Goal: Entertainment & Leisure: Consume media (video, audio)

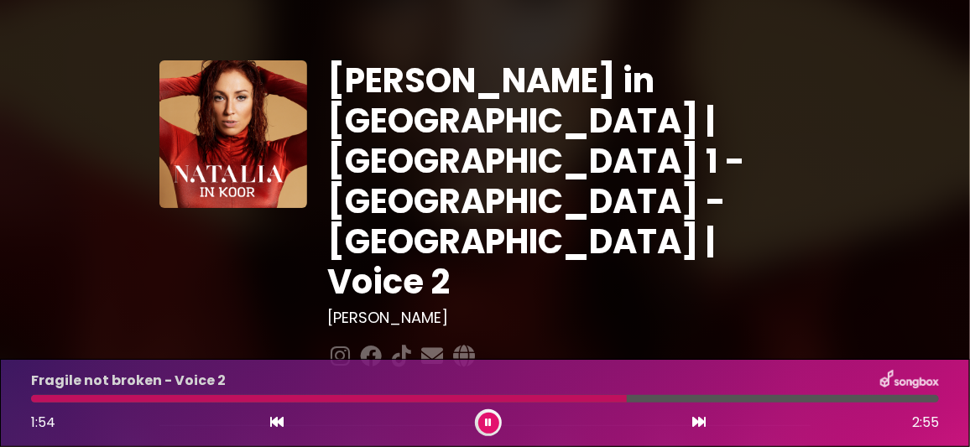
scroll to position [83, 0]
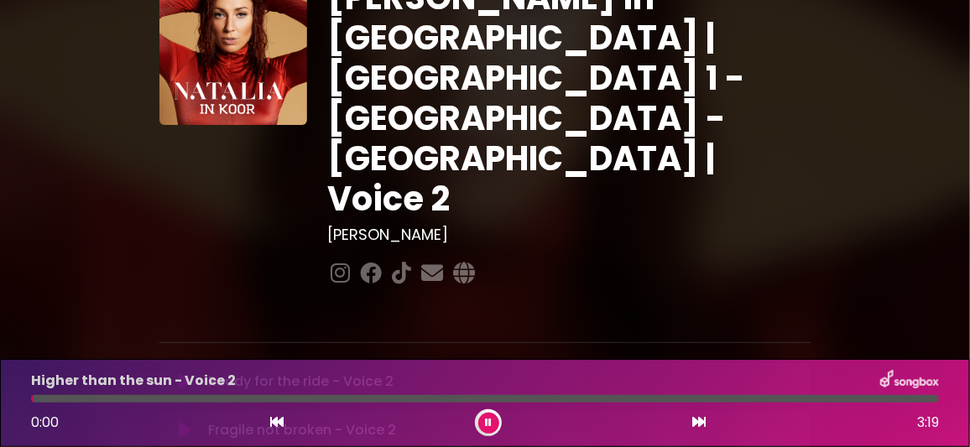
click at [186, 422] on icon at bounding box center [185, 430] width 13 height 17
drag, startPoint x: 185, startPoint y: 321, endPoint x: 180, endPoint y: 309, distance: 12.8
click at [182, 422] on icon at bounding box center [185, 430] width 13 height 17
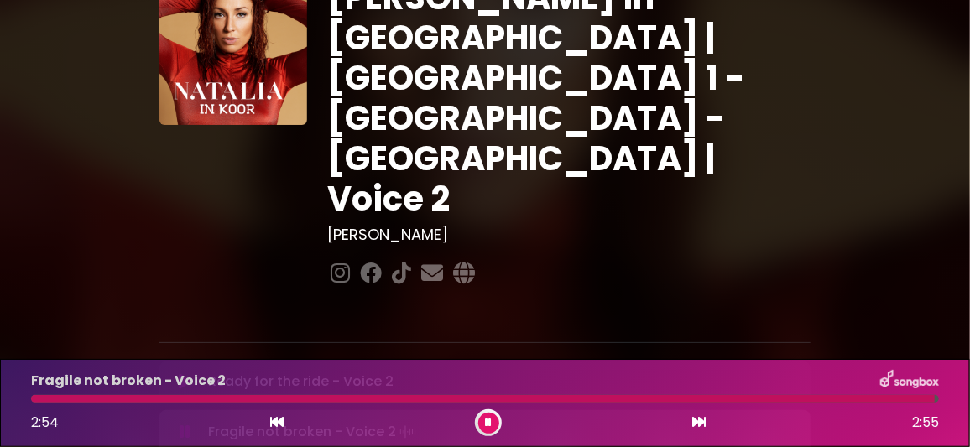
drag, startPoint x: 491, startPoint y: 421, endPoint x: 482, endPoint y: 410, distance: 14.9
click at [489, 421] on icon at bounding box center [488, 423] width 7 height 10
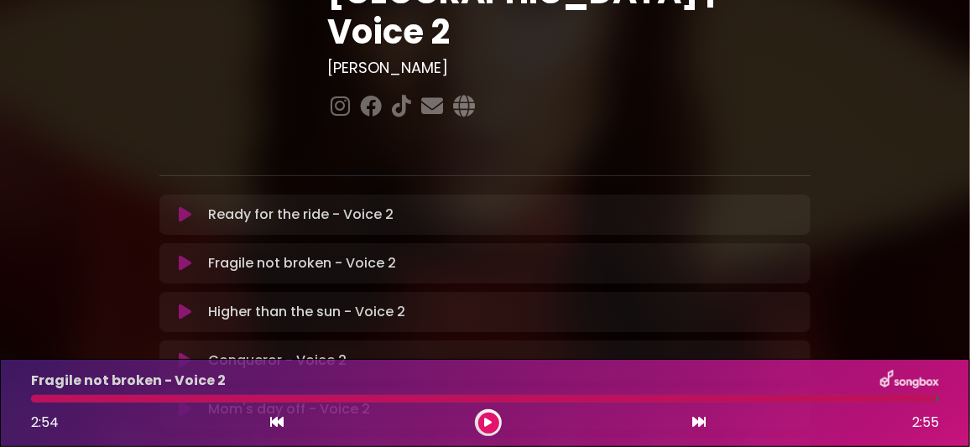
scroll to position [251, 0]
click at [182, 400] on icon at bounding box center [185, 408] width 13 height 17
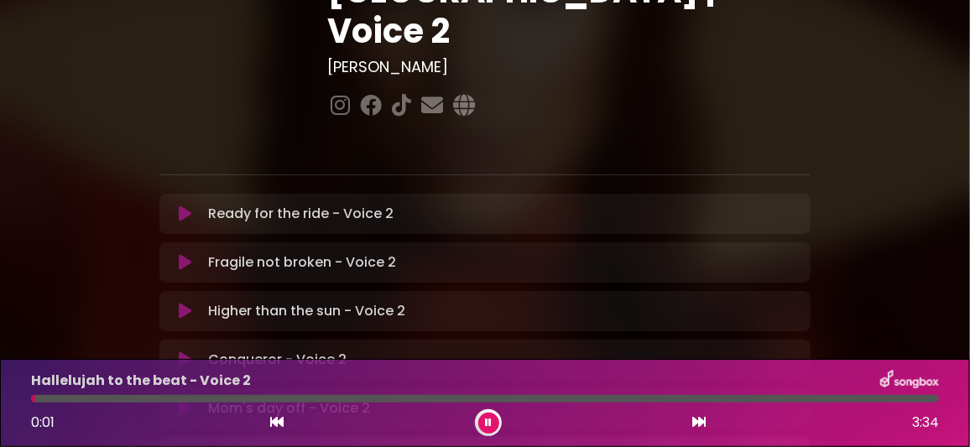
drag, startPoint x: 488, startPoint y: 416, endPoint x: 437, endPoint y: 332, distance: 99.1
click at [487, 416] on button at bounding box center [489, 423] width 21 height 21
click at [185, 400] on icon at bounding box center [185, 408] width 13 height 17
click at [699, 399] on div at bounding box center [485, 399] width 908 height 8
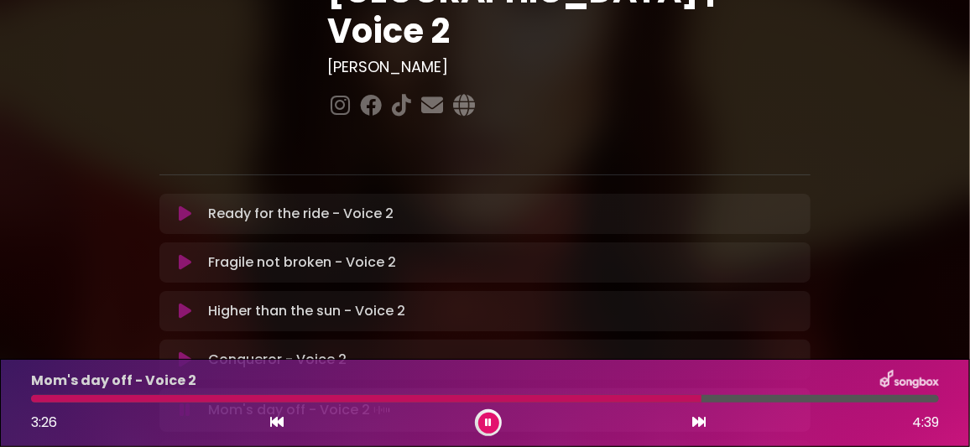
click at [746, 400] on div at bounding box center [485, 399] width 908 height 8
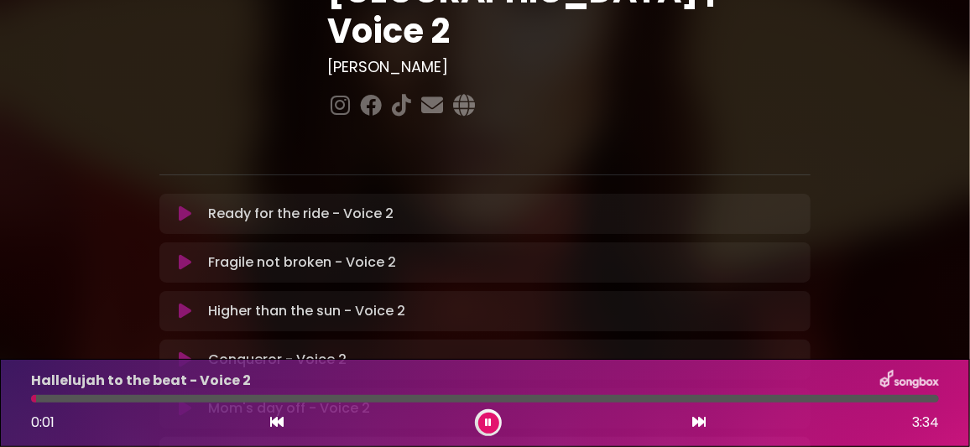
click at [182, 400] on icon at bounding box center [185, 408] width 13 height 17
click at [775, 400] on div at bounding box center [485, 399] width 908 height 8
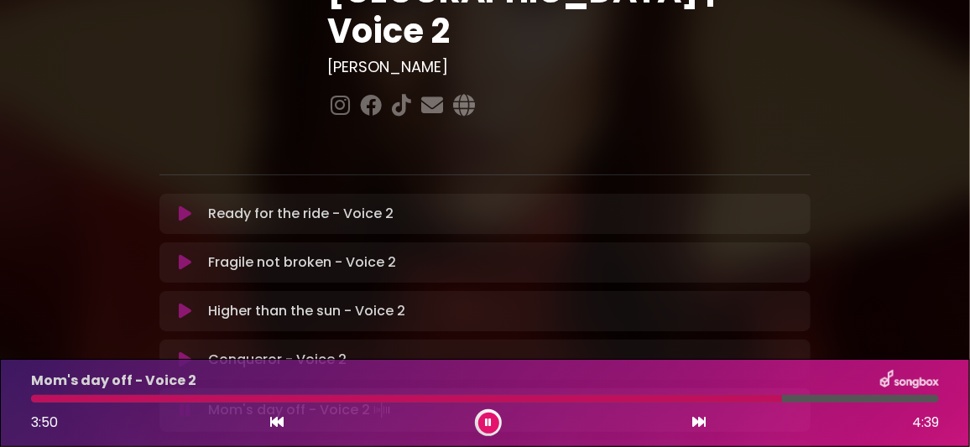
click at [813, 397] on div at bounding box center [485, 399] width 908 height 8
click at [848, 397] on div at bounding box center [485, 399] width 908 height 8
click at [491, 421] on icon at bounding box center [488, 423] width 7 height 10
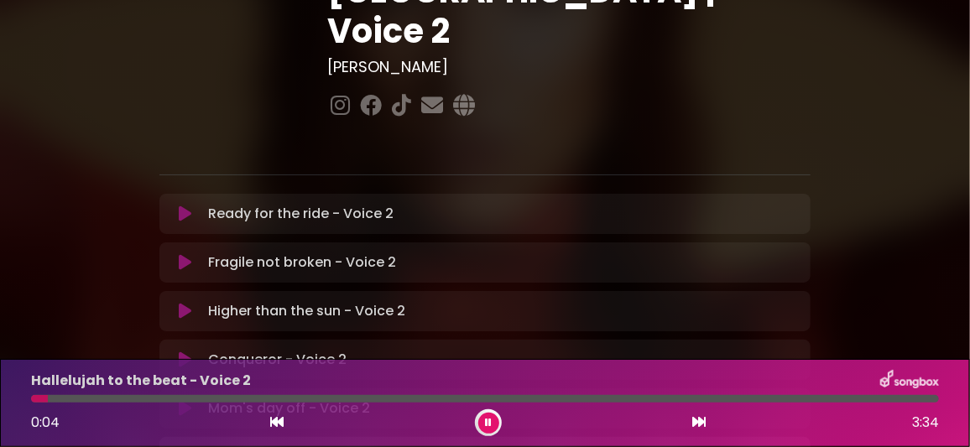
click at [486, 420] on icon at bounding box center [488, 423] width 7 height 10
click at [374, 396] on div at bounding box center [485, 399] width 908 height 8
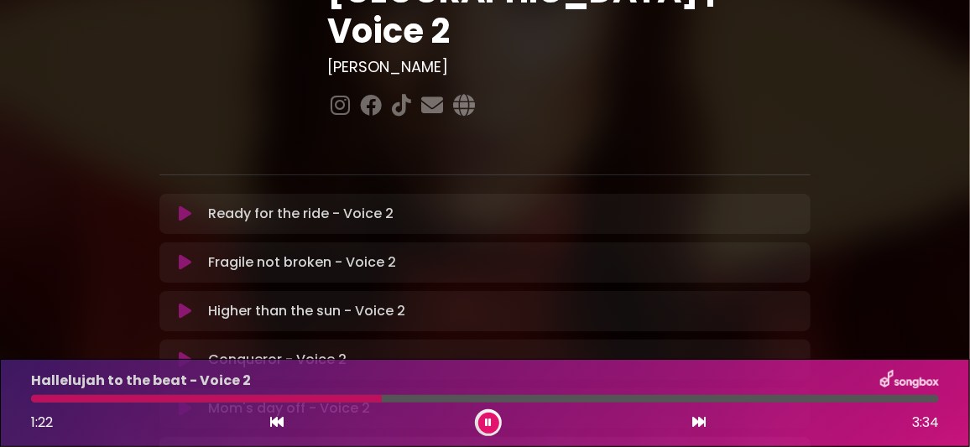
click at [323, 401] on div at bounding box center [206, 399] width 351 height 8
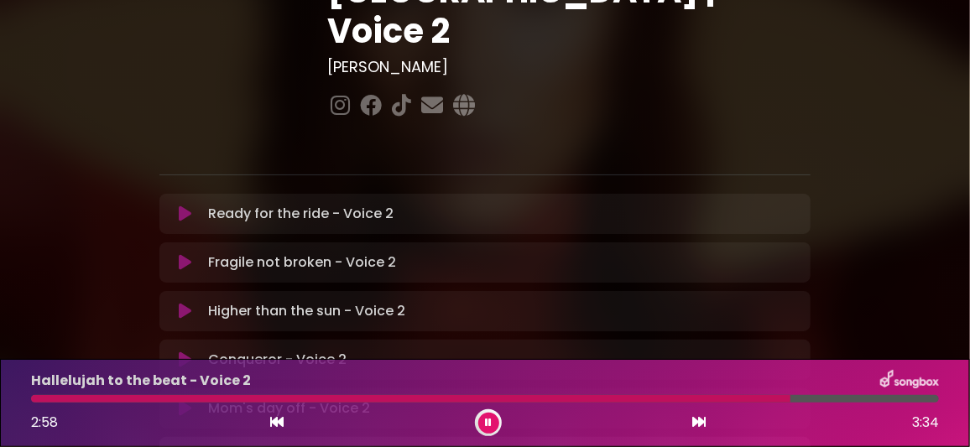
click at [35, 397] on div at bounding box center [411, 399] width 760 height 8
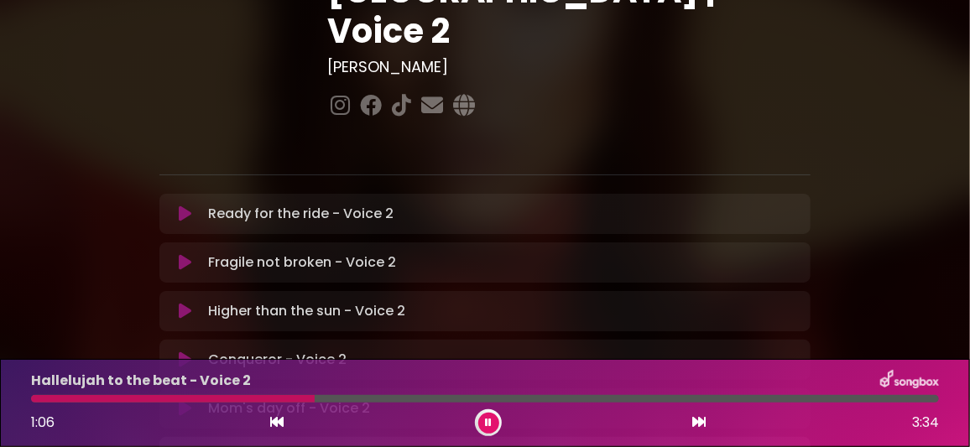
click at [420, 402] on div at bounding box center [485, 399] width 908 height 8
click at [358, 398] on div at bounding box center [485, 399] width 908 height 8
click at [358, 399] on div at bounding box center [234, 399] width 407 height 8
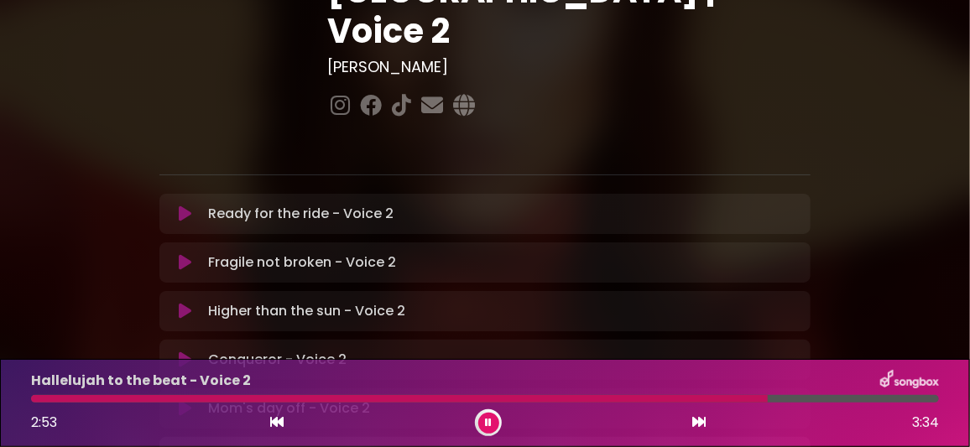
drag, startPoint x: 485, startPoint y: 421, endPoint x: 475, endPoint y: 397, distance: 25.6
click at [485, 420] on icon at bounding box center [488, 423] width 7 height 10
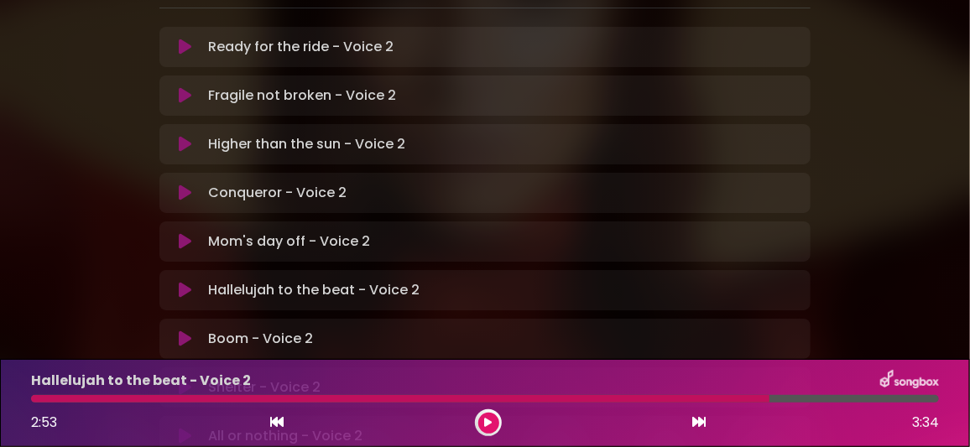
scroll to position [419, 0]
click at [479, 413] on button at bounding box center [489, 423] width 21 height 21
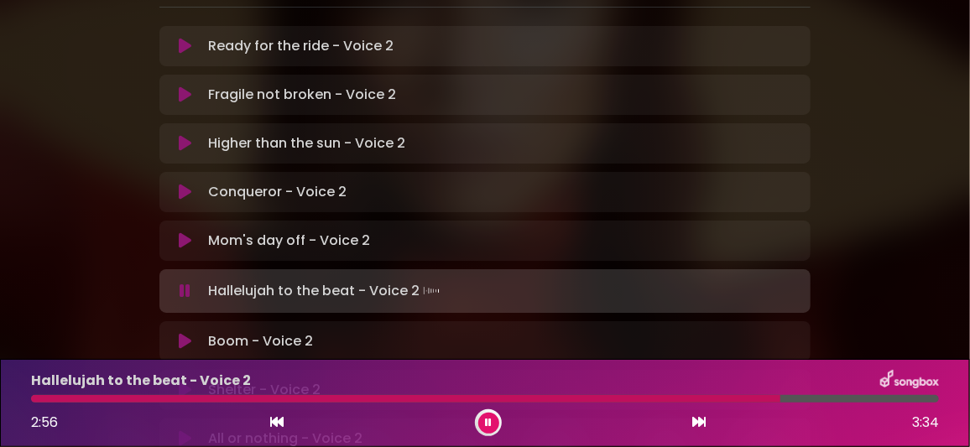
click at [491, 423] on icon at bounding box center [488, 423] width 7 height 10
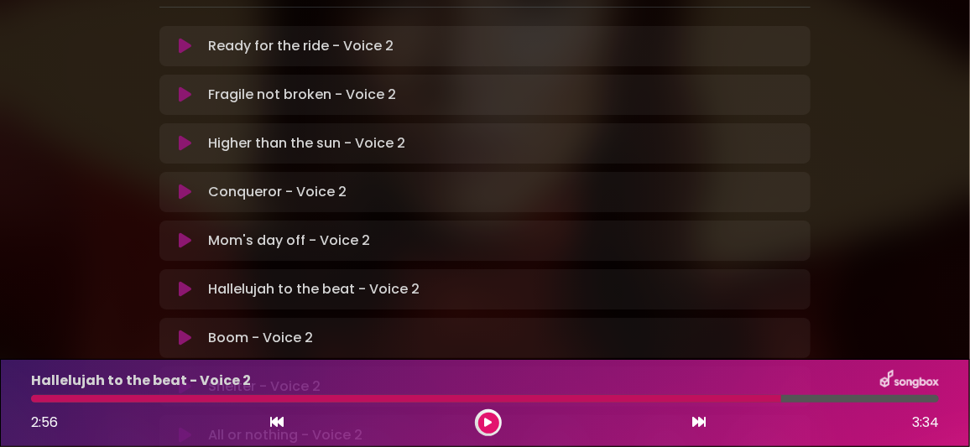
drag, startPoint x: 489, startPoint y: 424, endPoint x: 385, endPoint y: 345, distance: 130.6
click at [489, 423] on icon at bounding box center [488, 423] width 7 height 10
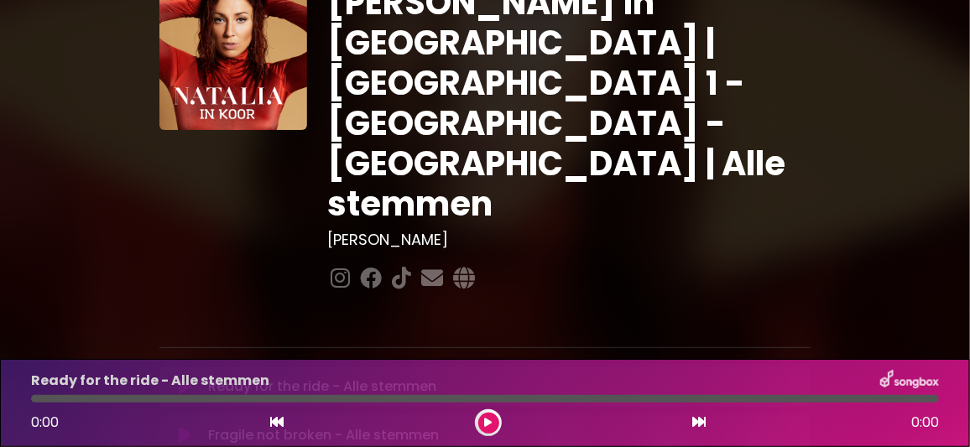
scroll to position [167, 0]
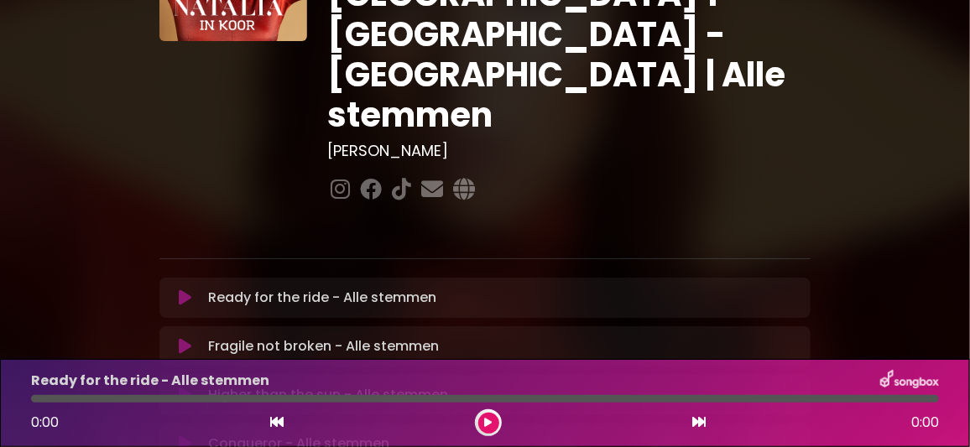
click at [185, 338] on icon at bounding box center [185, 346] width 13 height 17
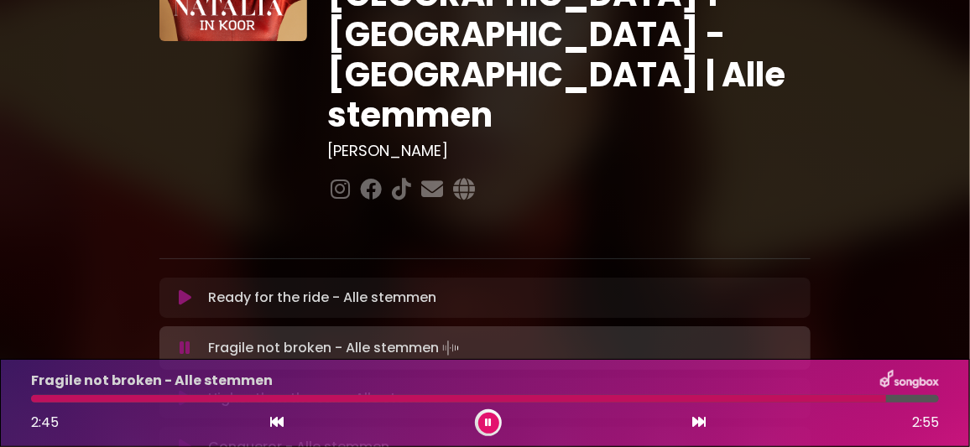
click at [195, 340] on button at bounding box center [186, 348] width 32 height 17
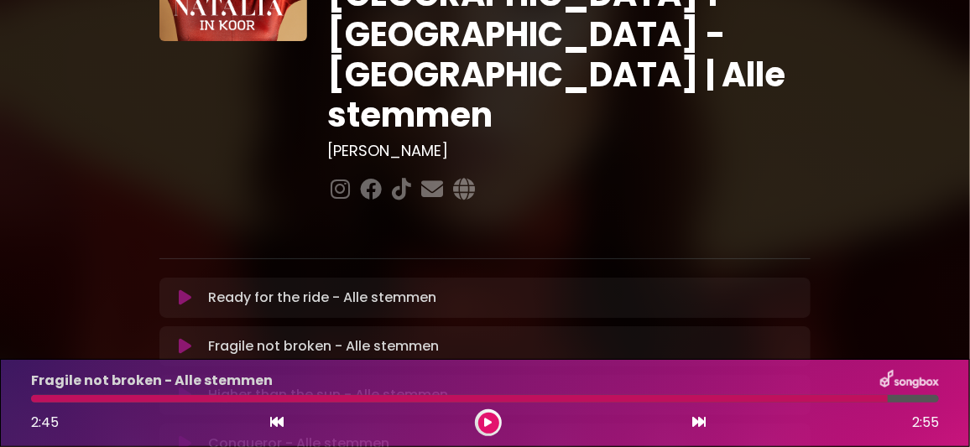
click at [492, 423] on icon at bounding box center [489, 423] width 8 height 10
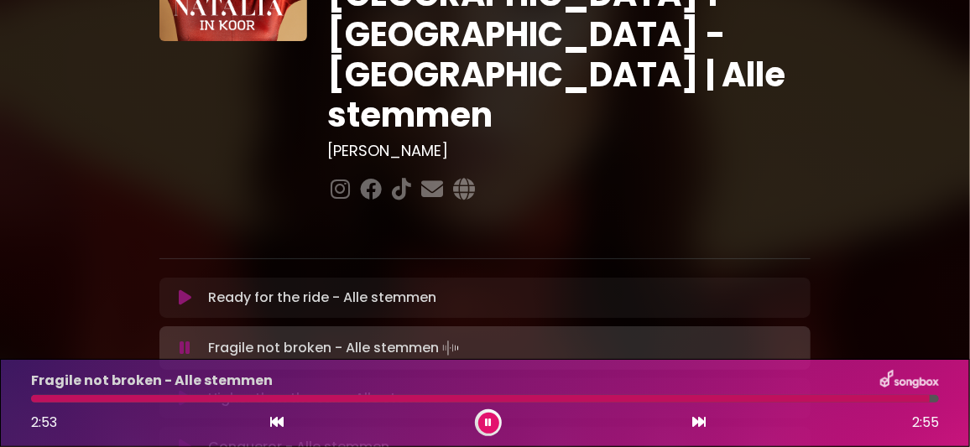
click at [491, 416] on button at bounding box center [489, 423] width 21 height 21
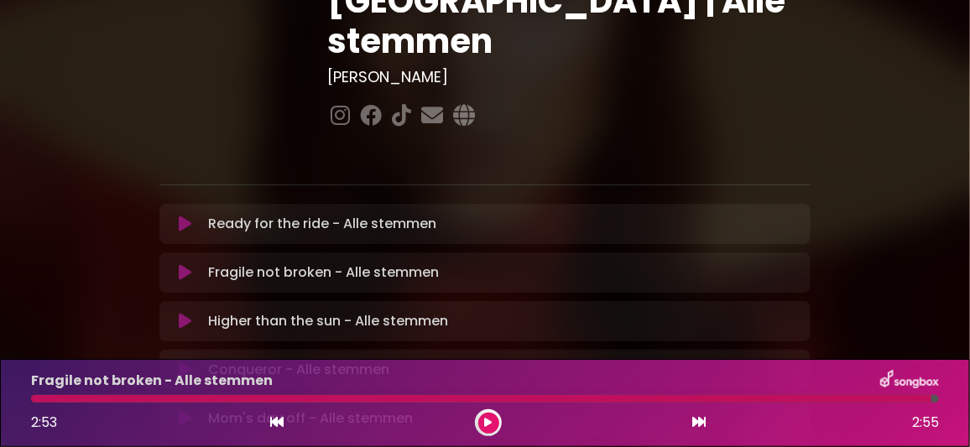
scroll to position [335, 0]
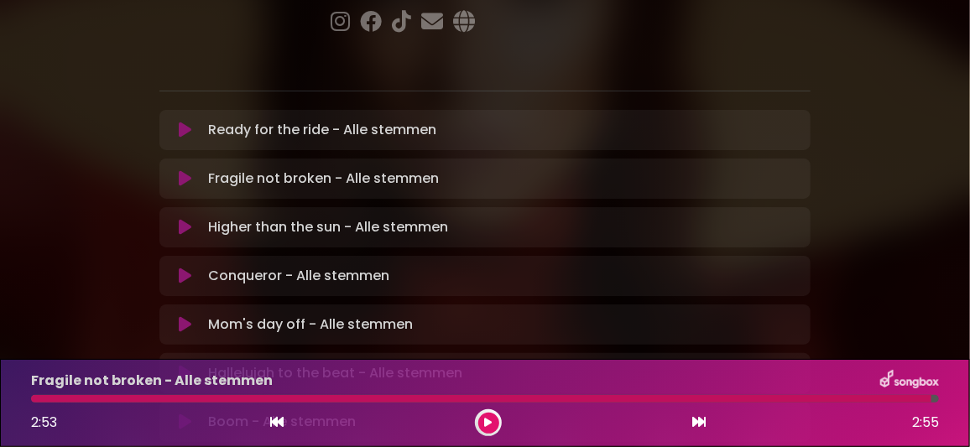
click at [185, 317] on icon at bounding box center [185, 325] width 13 height 17
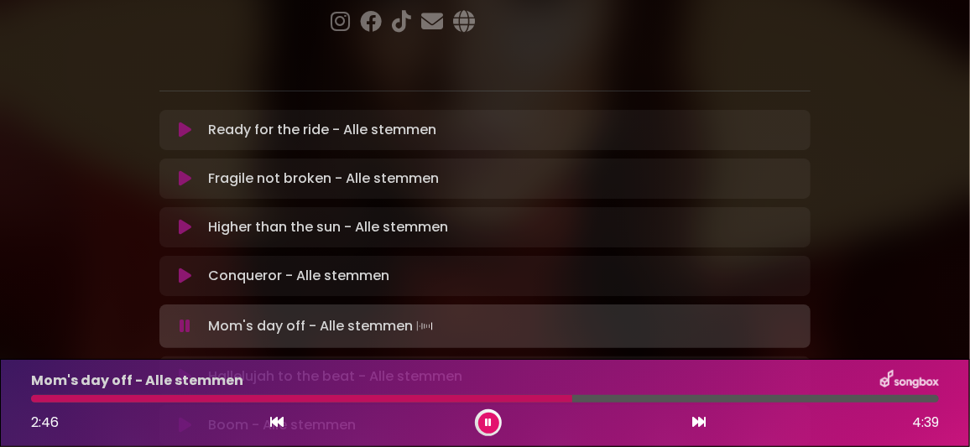
click at [700, 395] on div at bounding box center [485, 399] width 908 height 8
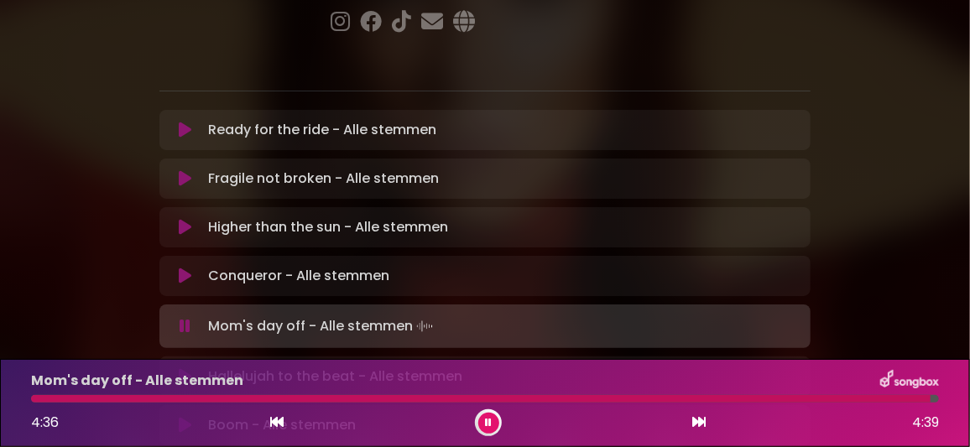
click at [489, 422] on icon at bounding box center [488, 423] width 7 height 10
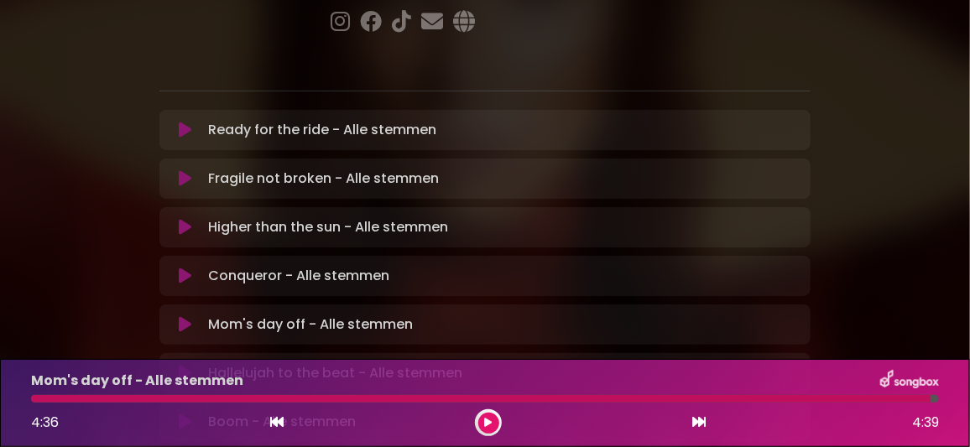
click at [182, 365] on icon at bounding box center [185, 373] width 13 height 17
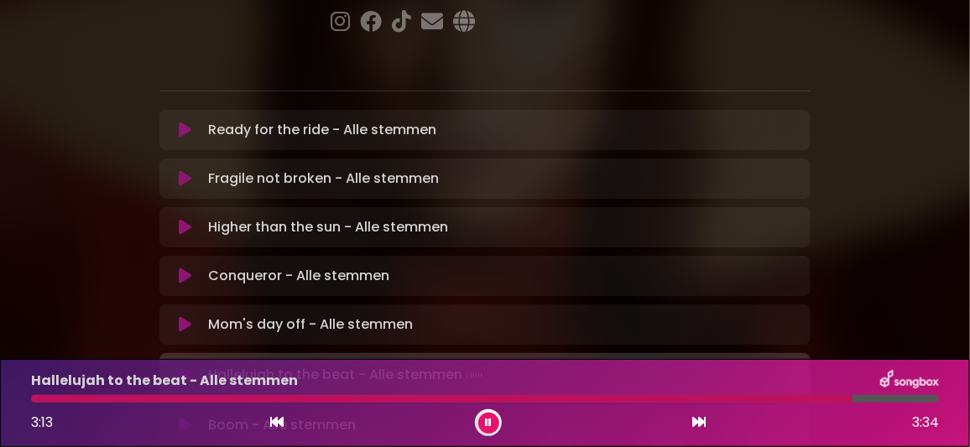
click at [487, 421] on icon at bounding box center [488, 423] width 7 height 10
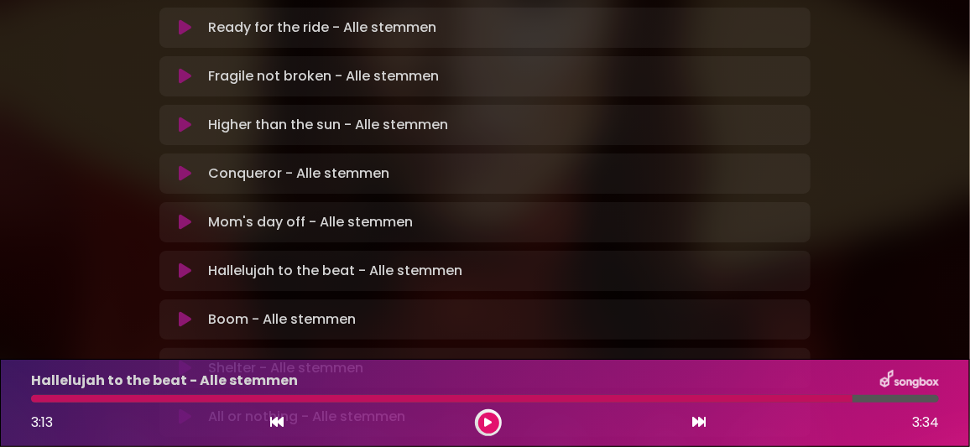
scroll to position [587, 0]
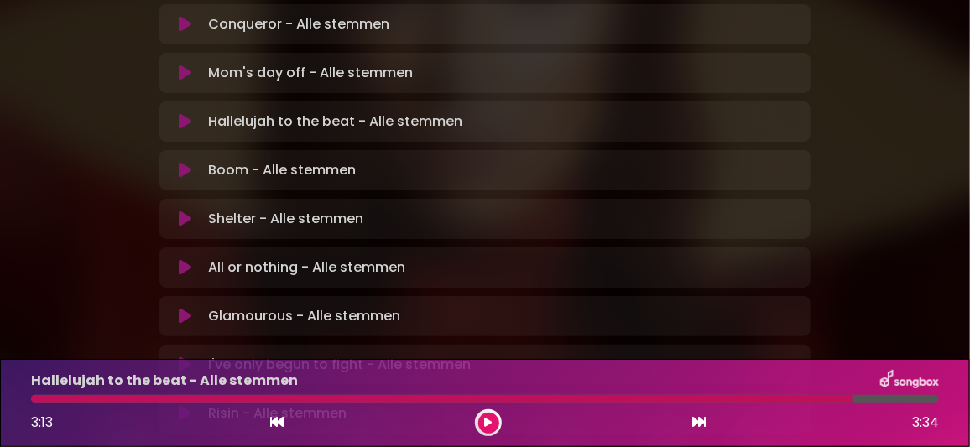
click at [189, 308] on icon at bounding box center [185, 316] width 13 height 17
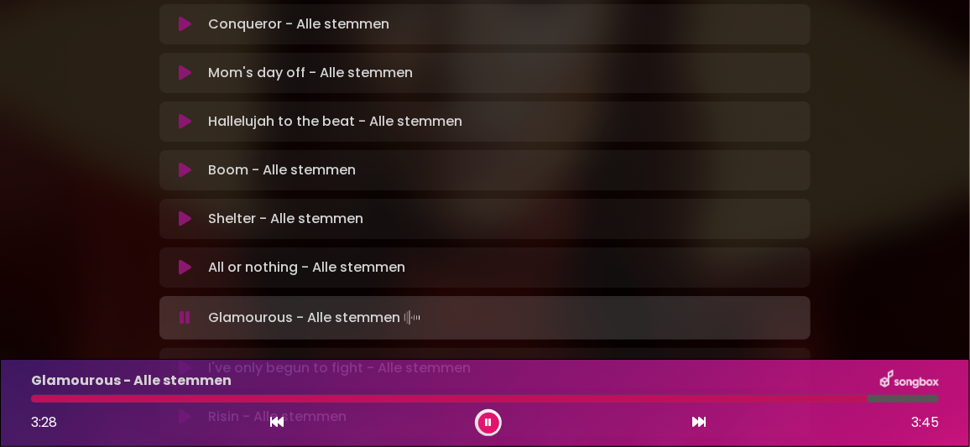
click at [489, 421] on icon at bounding box center [488, 423] width 7 height 10
